Goal: Find specific page/section: Find specific page/section

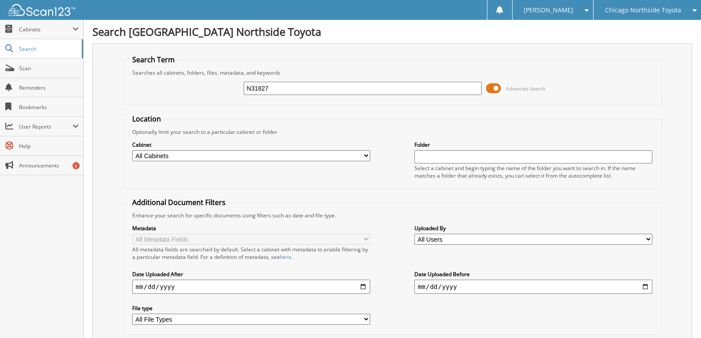
type input "N31827"
drag, startPoint x: 253, startPoint y: 87, endPoint x: 184, endPoint y: 78, distance: 69.6
click at [184, 78] on div "N31827 Advanced Search" at bounding box center [392, 89] width 529 height 24
type input "MOHAMMED YASIN"
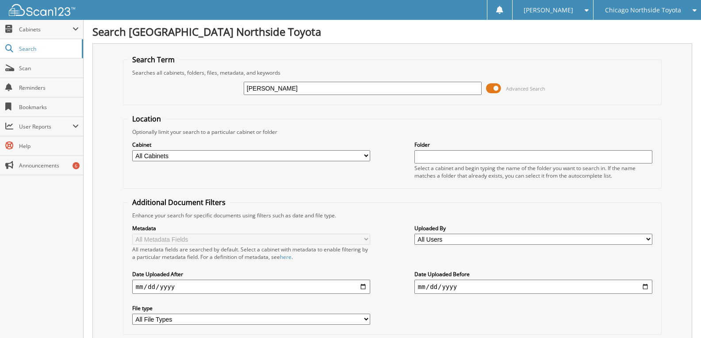
click at [24, 51] on span "Search" at bounding box center [48, 49] width 58 height 8
click at [31, 28] on span "Cabinets" at bounding box center [46, 30] width 54 height 8
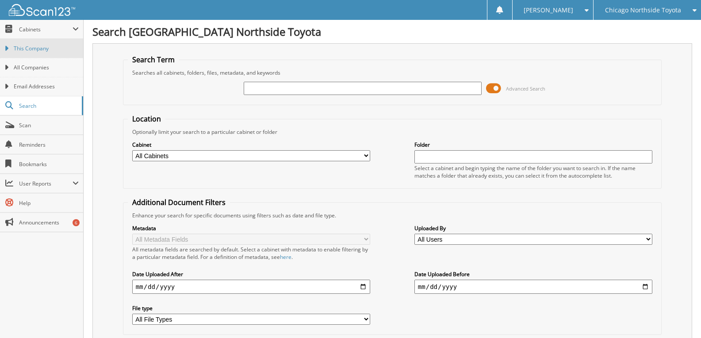
click at [33, 47] on span "This Company" at bounding box center [46, 49] width 65 height 8
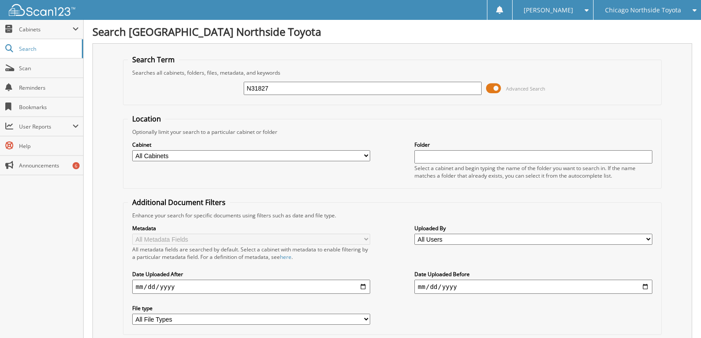
type input "N31827"
type input "N"
type input "YASSIN"
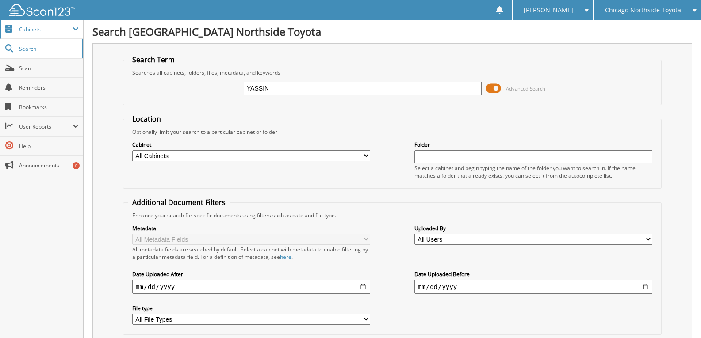
click at [32, 34] on span "Cabinets" at bounding box center [41, 29] width 83 height 19
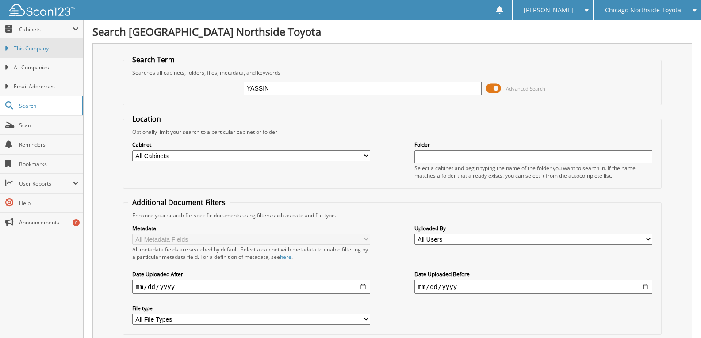
click at [32, 44] on link "This Company" at bounding box center [41, 48] width 83 height 19
